Goal: Task Accomplishment & Management: Use online tool/utility

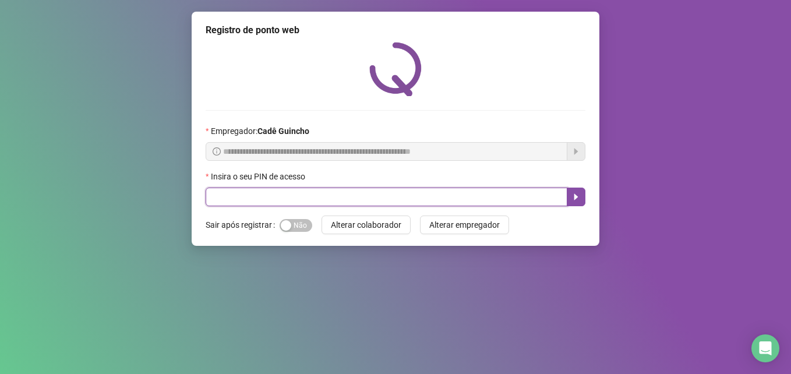
click at [392, 191] on input "text" at bounding box center [387, 197] width 362 height 19
type input "*****"
click at [574, 192] on button "button" at bounding box center [576, 197] width 19 height 19
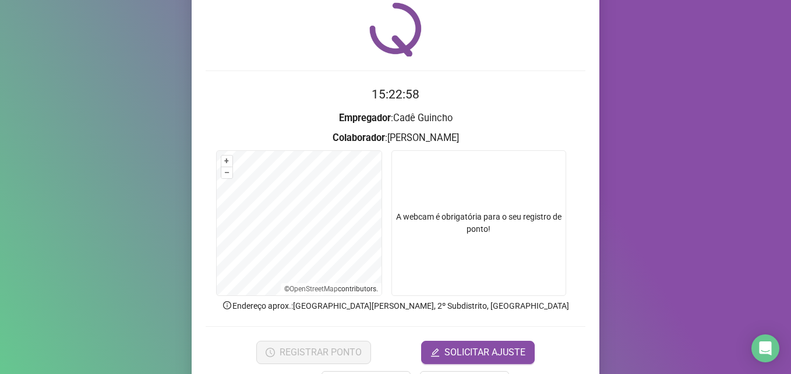
scroll to position [81, 0]
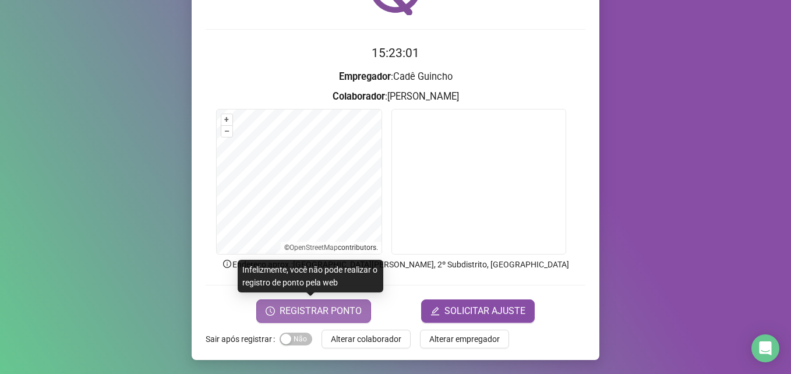
click at [319, 313] on span "REGISTRAR PONTO" at bounding box center [321, 311] width 82 height 14
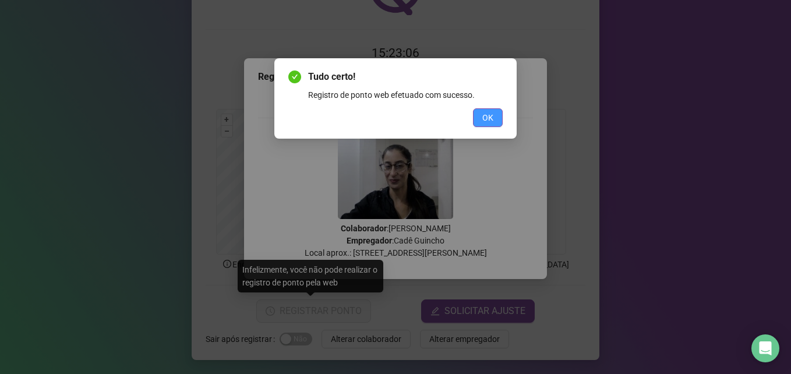
click at [484, 111] on span "OK" at bounding box center [487, 117] width 11 height 13
